Goal: Navigation & Orientation: Find specific page/section

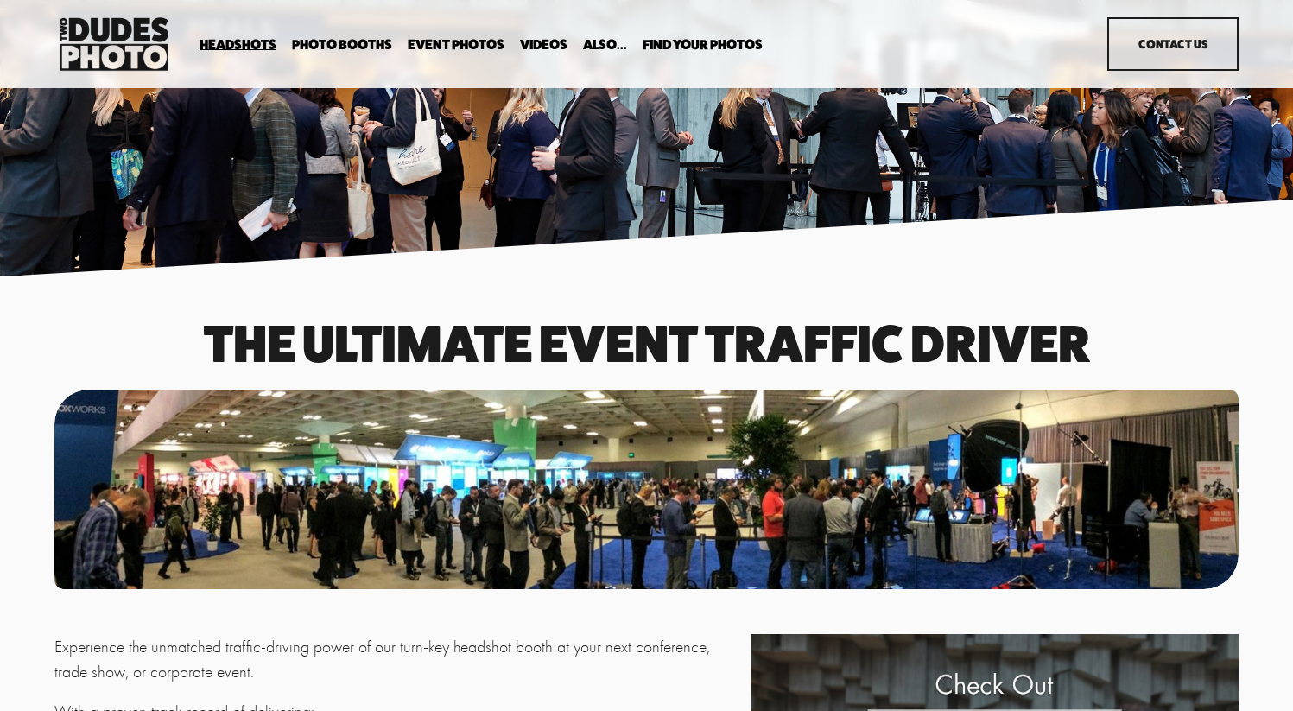
click at [0, 0] on link "Headshots" at bounding box center [0, 0] width 0 height 0
click at [440, 43] on link "Event Photos" at bounding box center [456, 44] width 97 height 16
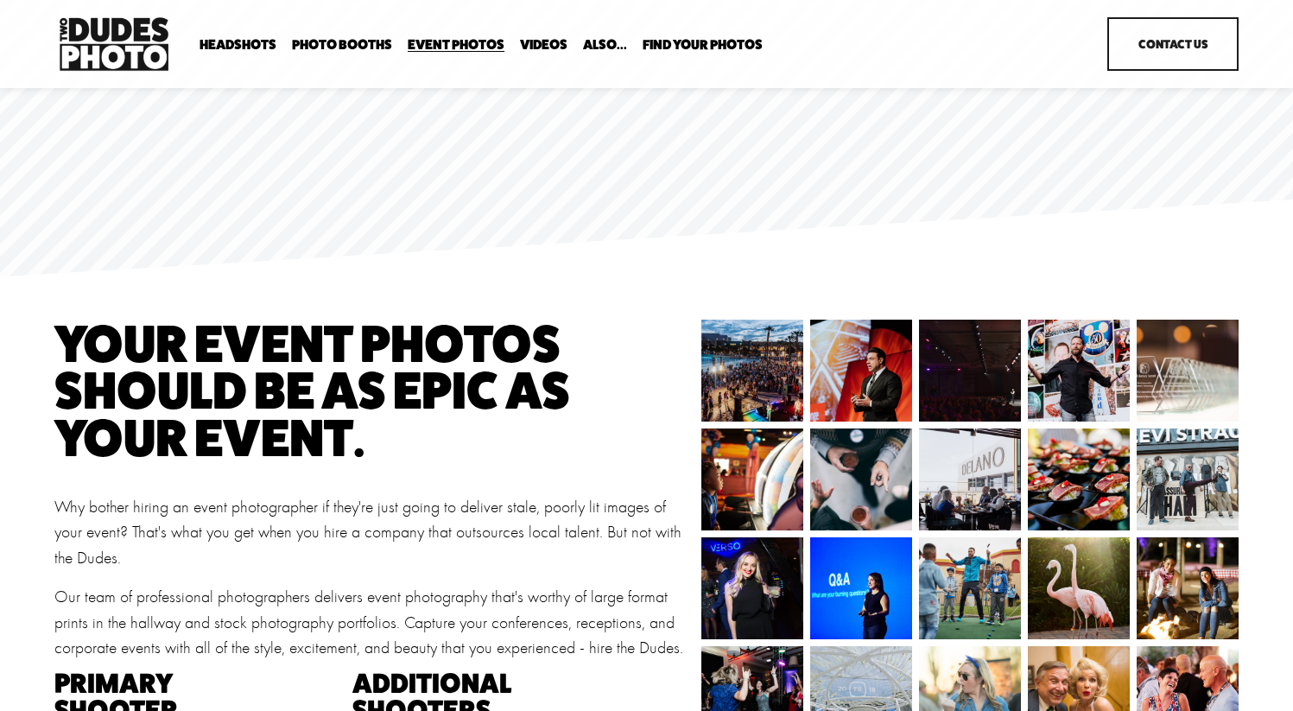
click at [242, 43] on span "Headshots" at bounding box center [237, 45] width 77 height 14
click at [0, 0] on span "Expo Headshots" at bounding box center [0, 0] width 0 height 0
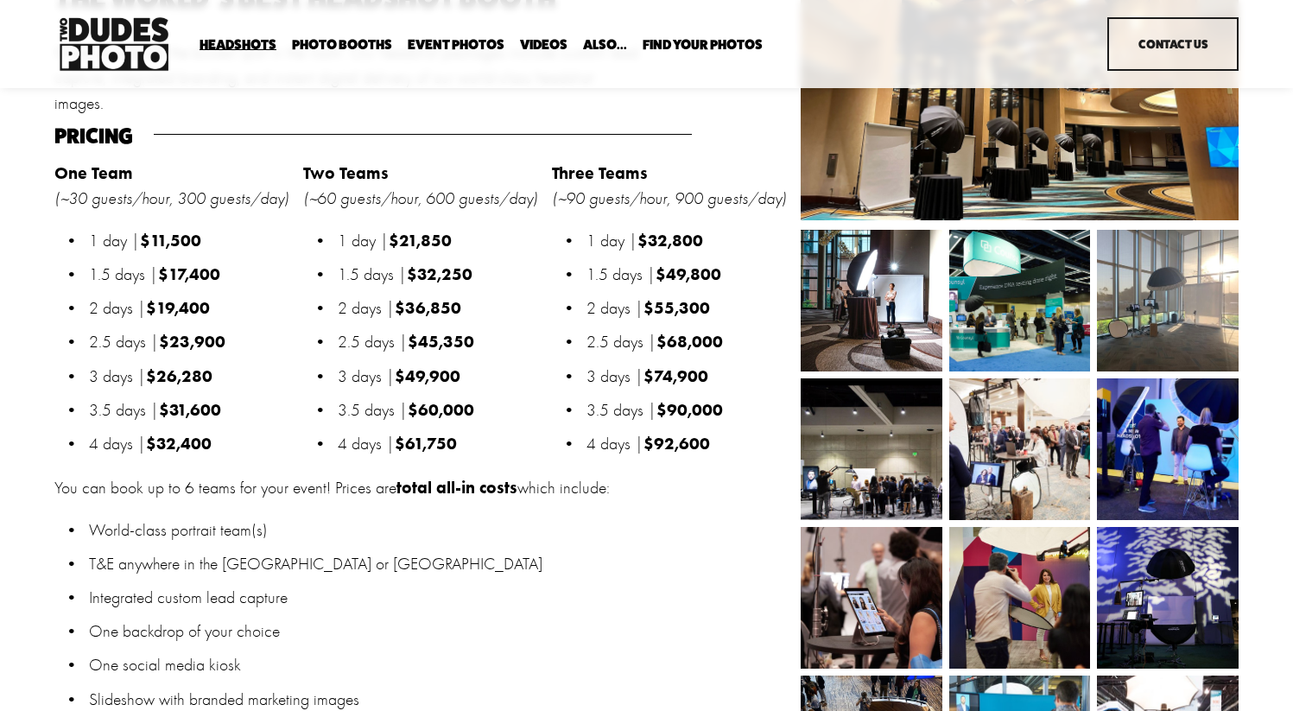
scroll to position [1682, 0]
